Goal: Task Accomplishment & Management: Manage account settings

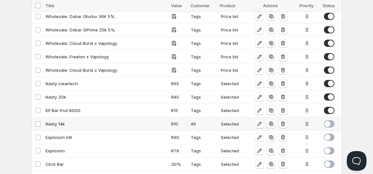
scroll to position [216, 0]
click at [74, 108] on div "Elf Bar Pod 9000" at bounding box center [106, 110] width 122 height 7
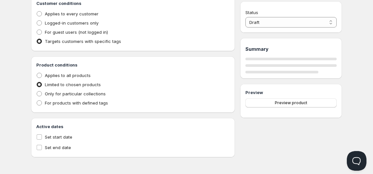
type input "Elf Bar Pod 9000"
type input "ELF_BAR_POD_9000"
select select "2"
type input "15"
radio input "true"
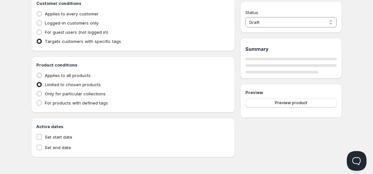
radio input "true"
select select "1"
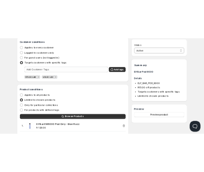
scroll to position [259, 0]
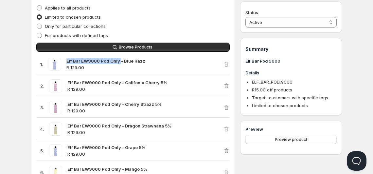
drag, startPoint x: 66, startPoint y: 59, endPoint x: 119, endPoint y: 61, distance: 53.0
click at [119, 61] on strong "Elf Bar EW9000 Pod Only - Blue Razz" at bounding box center [105, 60] width 79 height 5
copy strong "Elf Bar EW9000 Pod Only"
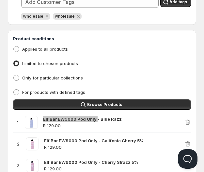
scroll to position [10, 0]
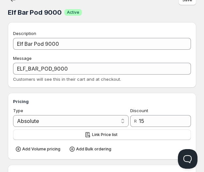
click at [12, 1] on span "Online" at bounding box center [102, 4] width 200 height 9
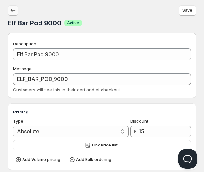
click at [12, 8] on icon "button" at bounding box center [13, 10] width 7 height 7
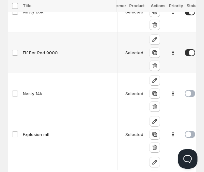
scroll to position [0, 32]
click at [185, 53] on span at bounding box center [190, 52] width 10 height 7
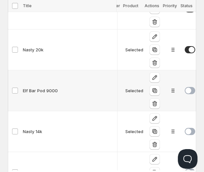
scroll to position [833, 0]
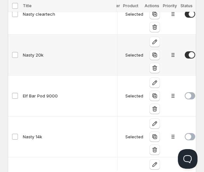
click at [30, 53] on div "Nasty 20k" at bounding box center [69, 55] width 93 height 7
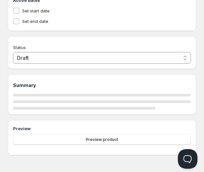
type input "Nasty 20k"
type input "NASTY_20K"
select select "2"
type input "45"
radio input "true"
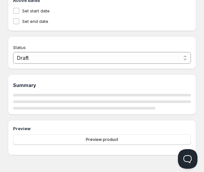
radio input "true"
select select "1"
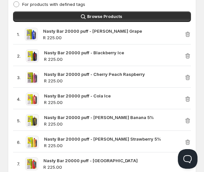
scroll to position [330, 0]
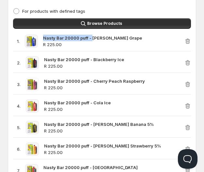
drag, startPoint x: 43, startPoint y: 38, endPoint x: 92, endPoint y: 39, distance: 48.8
click at [92, 39] on div "1 . Nasty Bar 20000 puff - [PERSON_NAME] Grape R 225.00" at bounding box center [99, 41] width 172 height 13
copy strong "Nasty Bar 20000 puff -"
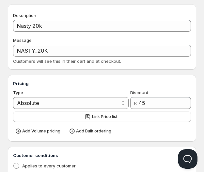
scroll to position [0, 0]
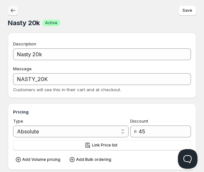
click at [10, 7] on icon "button" at bounding box center [13, 10] width 7 height 7
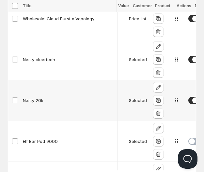
scroll to position [0, 32]
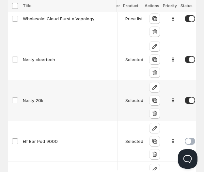
click at [193, 98] on td at bounding box center [191, 100] width 18 height 41
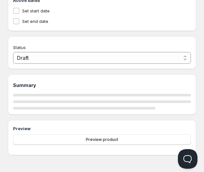
type input "Nasty 20k"
type input "NASTY_20K"
select select "2"
type input "45"
radio input "true"
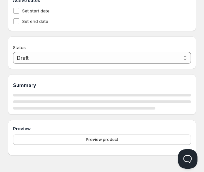
radio input "true"
select select "1"
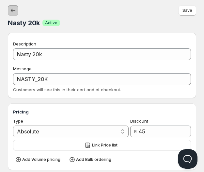
click at [11, 12] on icon "button" at bounding box center [13, 10] width 7 height 7
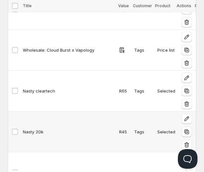
scroll to position [0, 32]
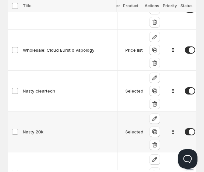
click at [188, 129] on span at bounding box center [190, 131] width 10 height 7
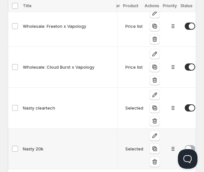
scroll to position [780, 0]
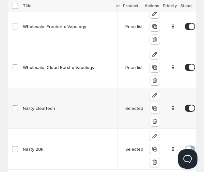
click at [42, 108] on div "Nasty cleartech" at bounding box center [69, 108] width 93 height 7
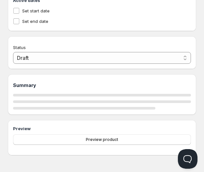
type input "Nasty cleartech"
type input "NASTY_CLEARTECH"
select select "2"
type input "65"
radio input "true"
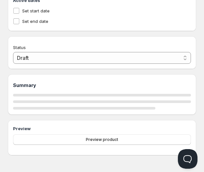
radio input "true"
select select "1"
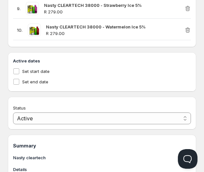
scroll to position [530, 0]
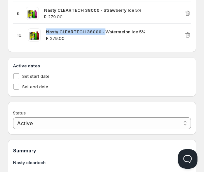
drag, startPoint x: 46, startPoint y: 31, endPoint x: 104, endPoint y: 32, distance: 57.2
click at [104, 32] on strong "Nasty CLEARTECH 38000 - Watermelon Ice 5%" at bounding box center [96, 31] width 100 height 5
copy strong "Nasty CLEARTECH 38000 -"
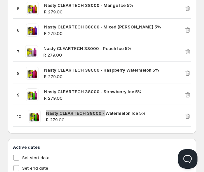
scroll to position [438, 0]
